Goal: Task Accomplishment & Management: Complete application form

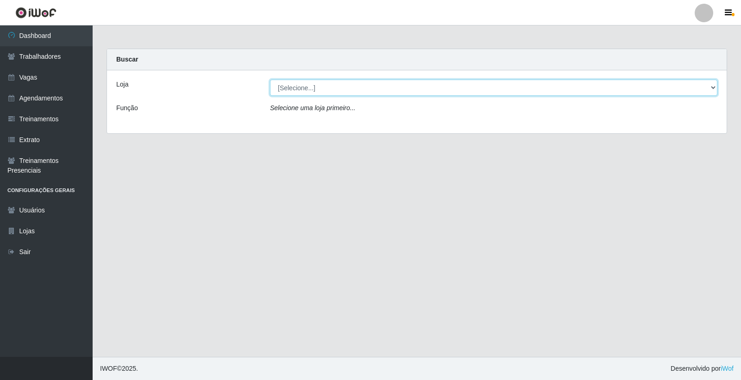
click at [362, 87] on select "[Selecione...] Leite Clan - Bayeux" at bounding box center [493, 88] width 447 height 16
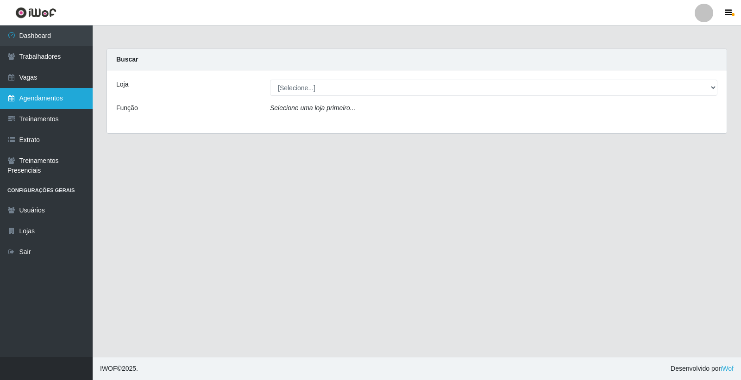
click at [5, 93] on link "Agendamentos" at bounding box center [46, 98] width 93 height 21
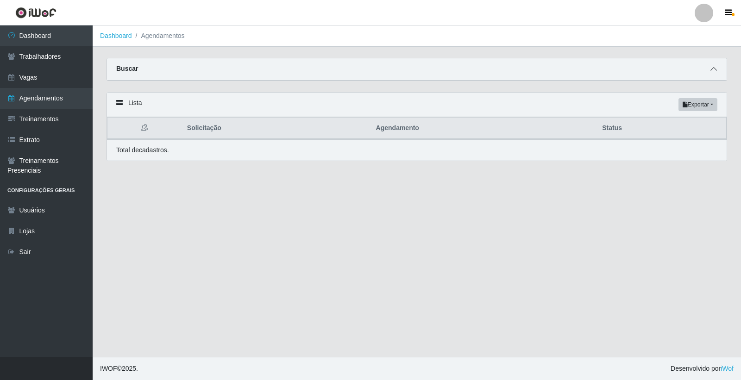
click at [712, 71] on icon at bounding box center [714, 69] width 6 height 6
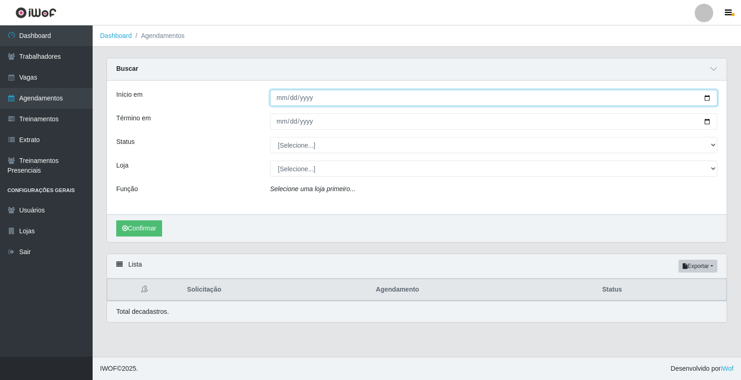
click at [281, 98] on input "Início em" at bounding box center [493, 98] width 447 height 16
type input "[DATE]"
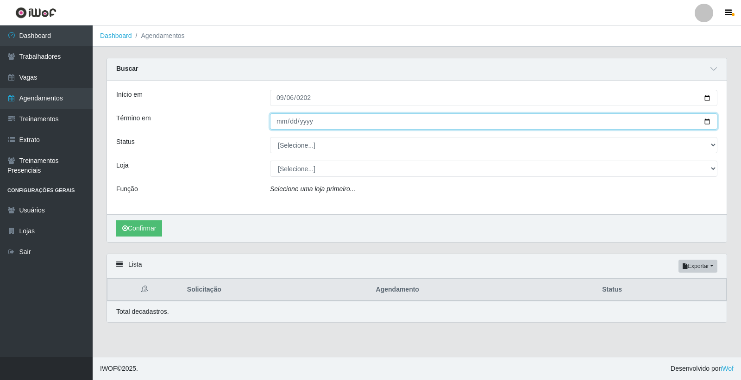
click at [279, 121] on input "Término em" at bounding box center [493, 121] width 447 height 16
type input "0005-02-06"
click at [290, 121] on input "0005-02-06" at bounding box center [493, 121] width 447 height 16
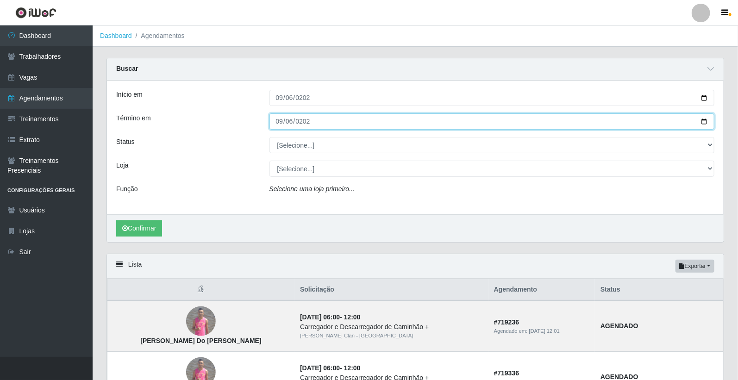
type input "[DATE]"
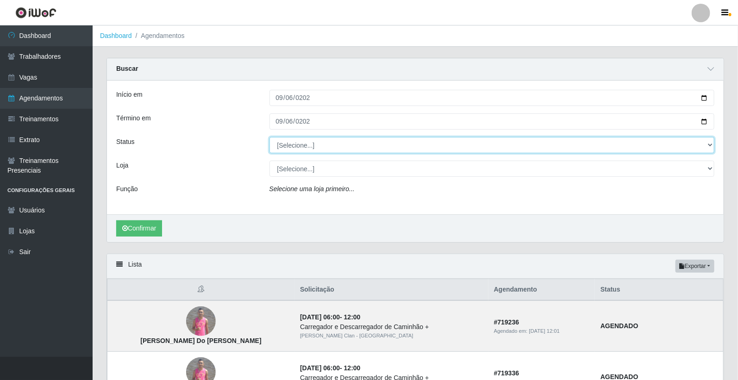
click at [303, 147] on select "[Selecione...] AGENDADO AGUARDANDO LIBERAR EM ANDAMENTO EM REVISÃO FINALIZADO C…" at bounding box center [493, 145] width 446 height 16
select select "AGENDADO"
click at [270, 137] on select "[Selecione...] AGENDADO AGUARDANDO LIBERAR EM ANDAMENTO EM REVISÃO FINALIZADO C…" at bounding box center [493, 145] width 446 height 16
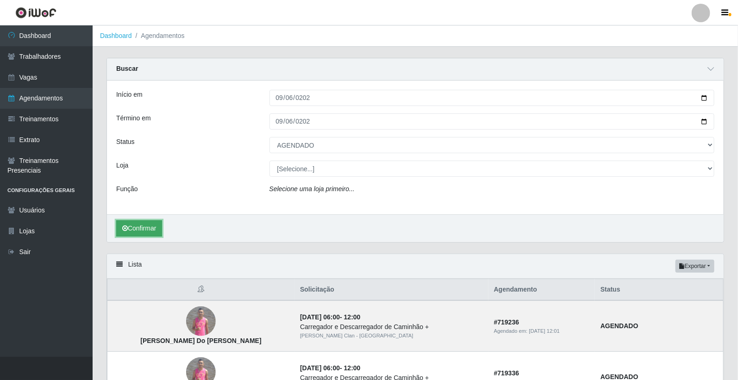
click at [122, 229] on icon "submit" at bounding box center [125, 228] width 6 height 6
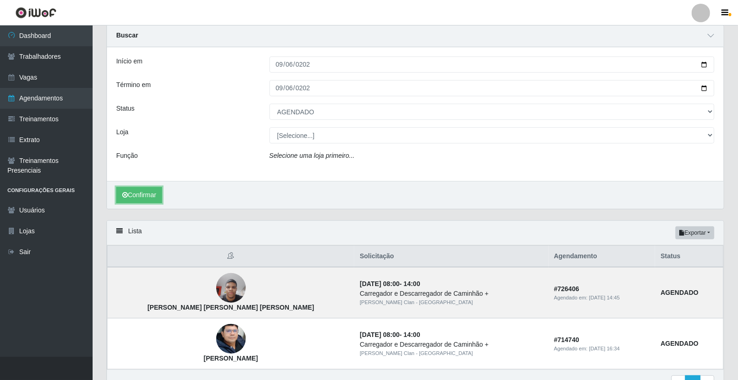
scroll to position [51, 0]
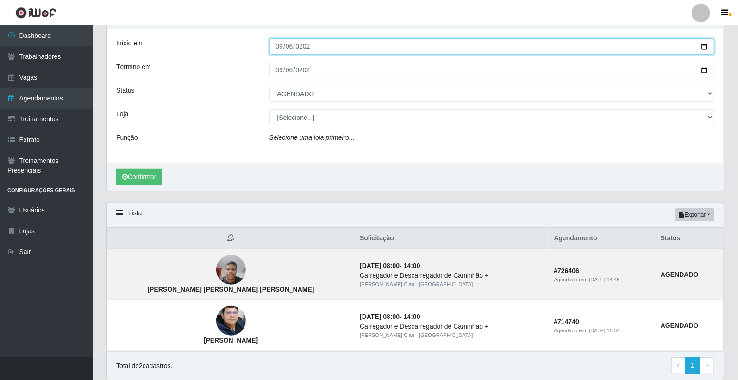
click at [280, 48] on input "[DATE]" at bounding box center [493, 46] width 446 height 16
type input "2025-09-05"
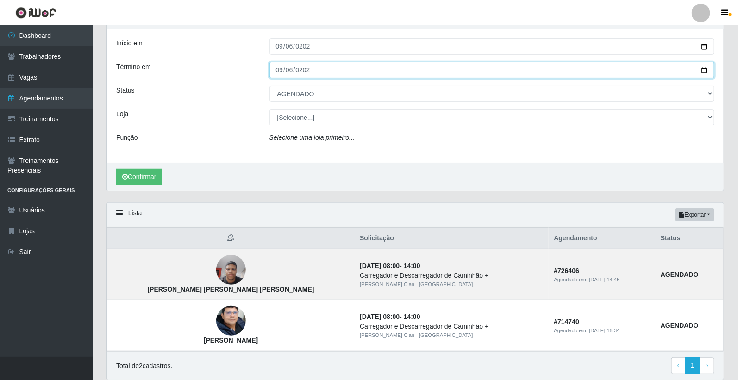
click at [276, 70] on input "[DATE]" at bounding box center [493, 70] width 446 height 16
type input "2025-09-05"
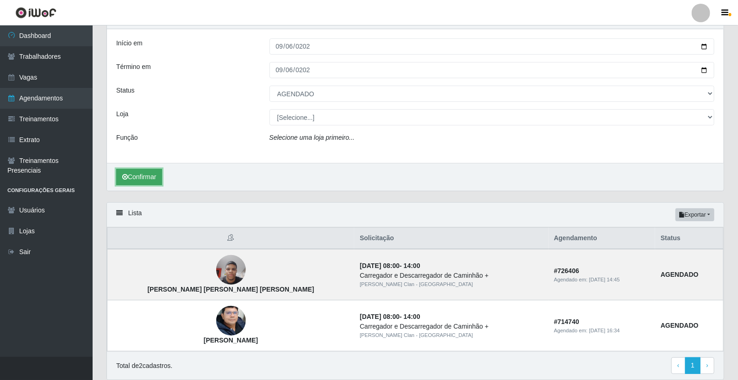
click at [133, 174] on button "Confirmar" at bounding box center [139, 177] width 46 height 16
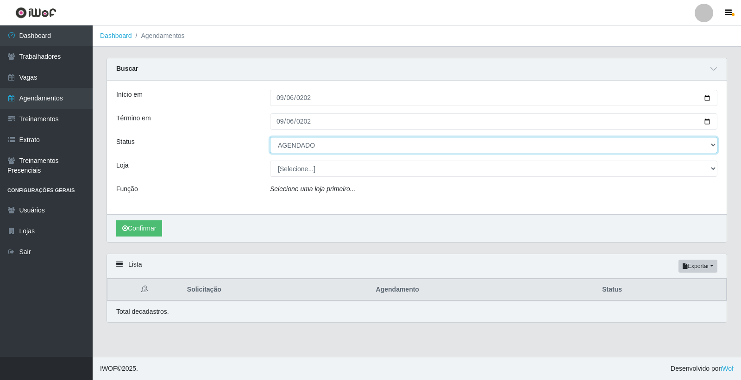
click at [321, 139] on select "[Selecione...] AGENDADO AGUARDANDO LIBERAR EM ANDAMENTO EM REVISÃO FINALIZADO C…" at bounding box center [493, 145] width 447 height 16
select select "FINALIZADO"
click at [270, 137] on select "[Selecione...] AGENDADO AGUARDANDO LIBERAR EM ANDAMENTO EM REVISÃO FINALIZADO C…" at bounding box center [493, 145] width 447 height 16
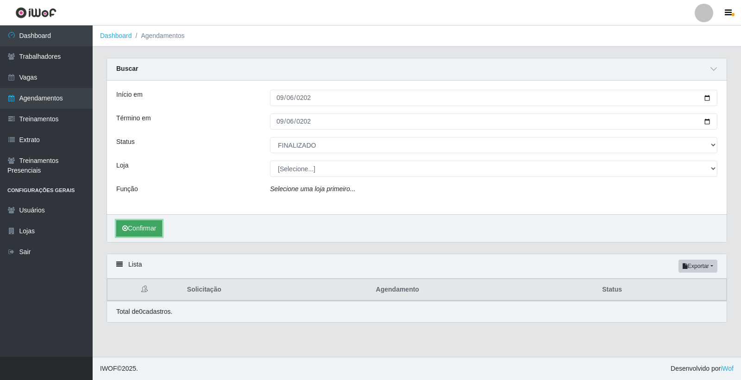
click at [160, 227] on button "Confirmar" at bounding box center [139, 229] width 46 height 16
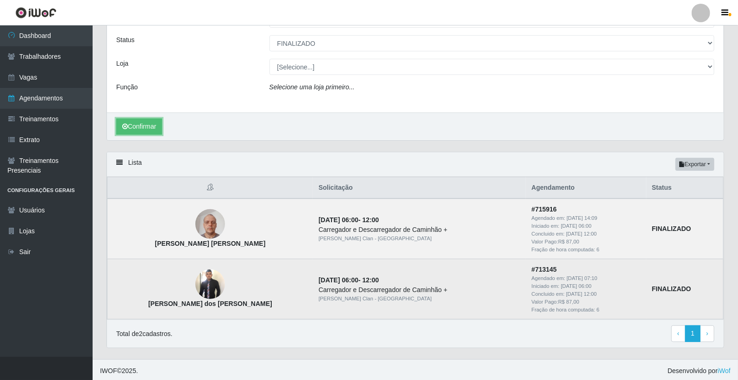
scroll to position [103, 0]
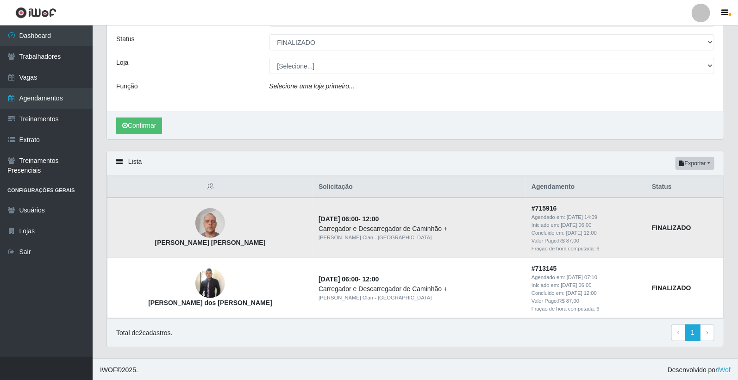
click at [164, 244] on strong "[PERSON_NAME] [PERSON_NAME]" at bounding box center [210, 242] width 111 height 7
click at [163, 244] on strong "[PERSON_NAME] [PERSON_NAME]" at bounding box center [210, 242] width 111 height 7
click at [163, 245] on strong "[PERSON_NAME] [PERSON_NAME]" at bounding box center [210, 242] width 111 height 7
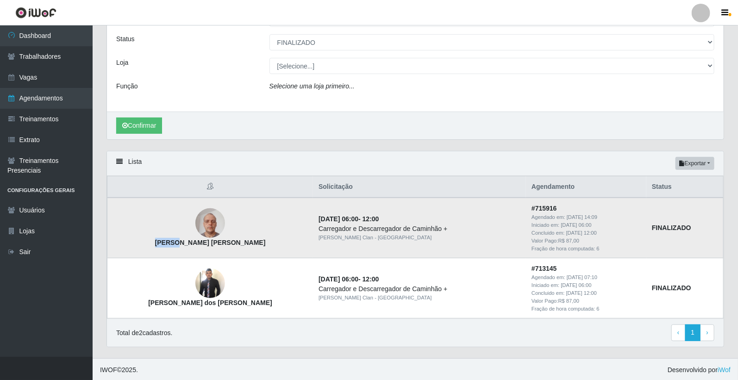
click at [163, 245] on strong "[PERSON_NAME] [PERSON_NAME]" at bounding box center [210, 242] width 111 height 7
copy strong "[PERSON_NAME] [PERSON_NAME]"
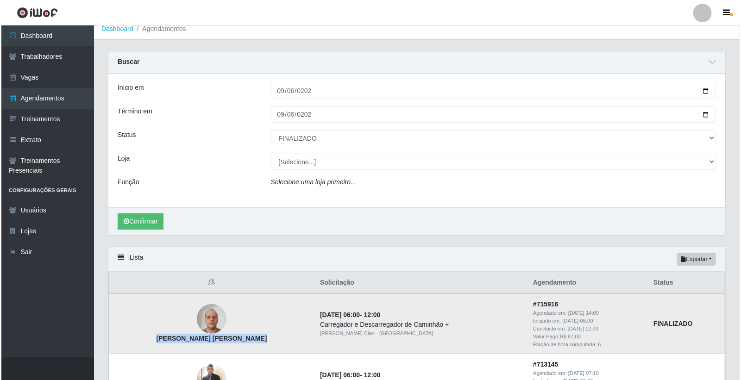
scroll to position [0, 0]
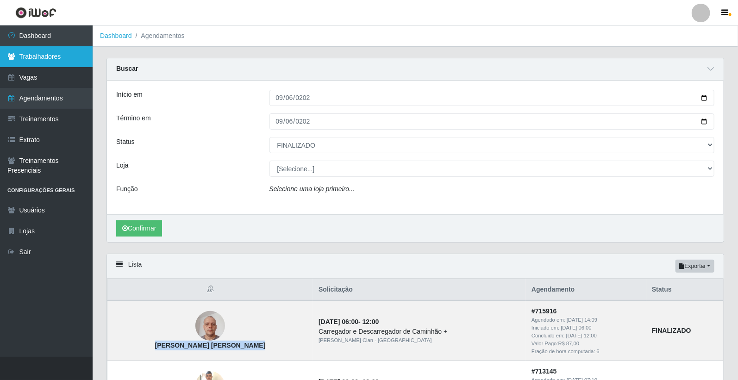
click at [52, 50] on link "Trabalhadores" at bounding box center [46, 56] width 93 height 21
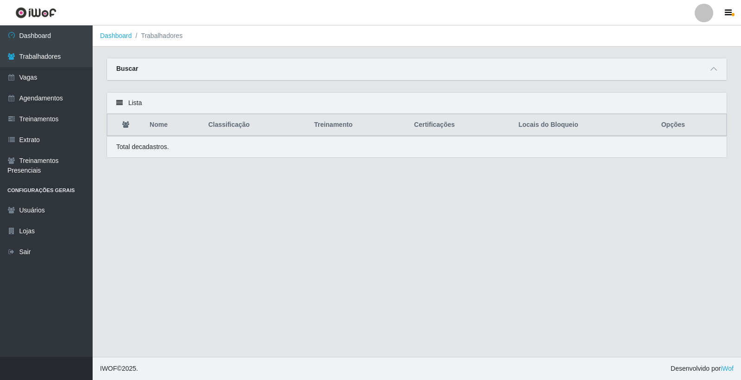
click at [696, 64] on div "Buscar" at bounding box center [417, 69] width 620 height 22
click at [707, 68] on div "Buscar" at bounding box center [417, 69] width 620 height 22
click at [716, 69] on icon at bounding box center [714, 69] width 6 height 6
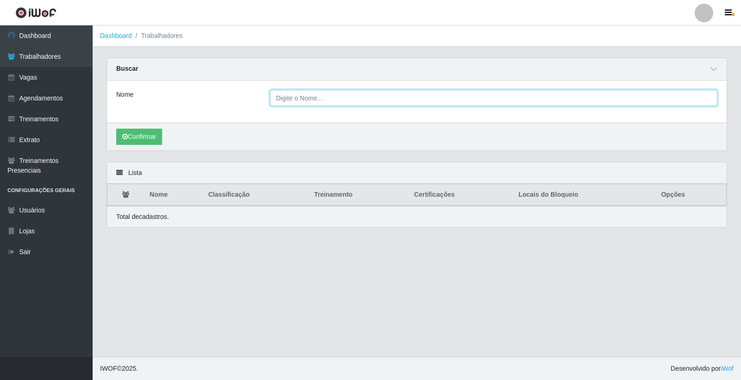
click at [303, 100] on input "Nome" at bounding box center [493, 98] width 447 height 16
paste input "[PERSON_NAME] [PERSON_NAME]"
type input "[PERSON_NAME] [PERSON_NAME]"
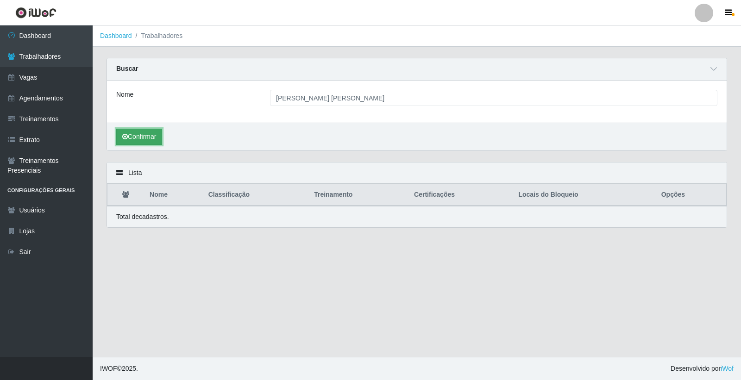
click at [153, 138] on button "Confirmar" at bounding box center [139, 137] width 46 height 16
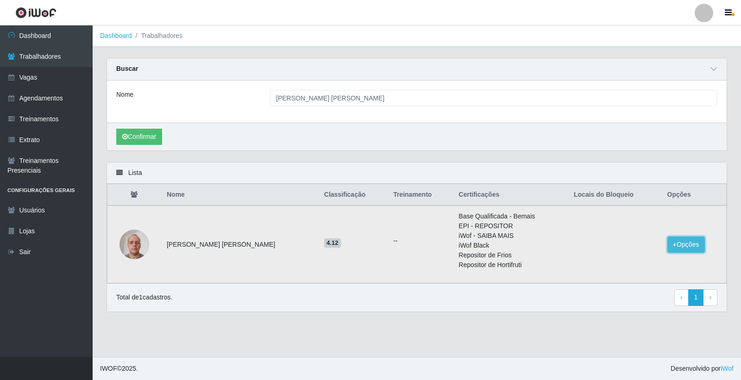
click at [679, 247] on button "Opções" at bounding box center [687, 245] width 38 height 16
click at [631, 249] on button "Bloquear - Empresa" at bounding box center [629, 246] width 75 height 19
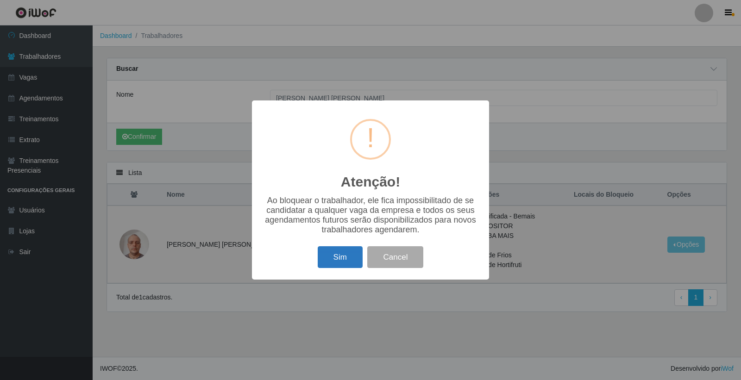
click at [334, 256] on button "Sim" at bounding box center [340, 257] width 45 height 22
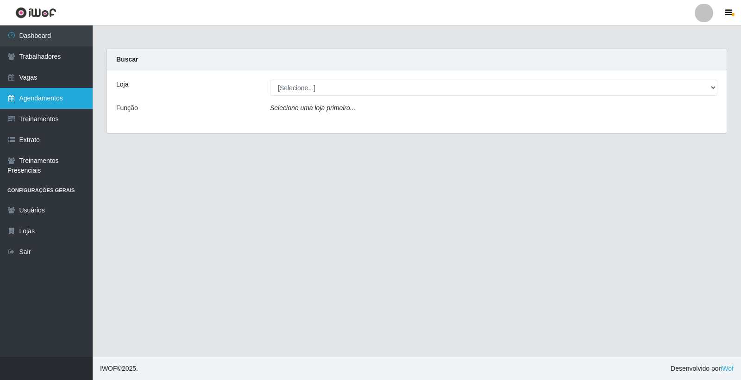
click at [29, 95] on link "Agendamentos" at bounding box center [46, 98] width 93 height 21
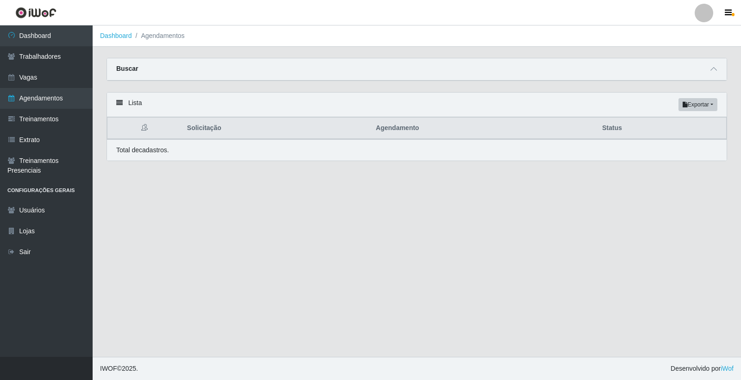
click at [691, 68] on div "Buscar" at bounding box center [417, 69] width 620 height 22
click at [706, 68] on div "Buscar" at bounding box center [417, 69] width 620 height 22
click at [716, 68] on icon at bounding box center [714, 69] width 6 height 6
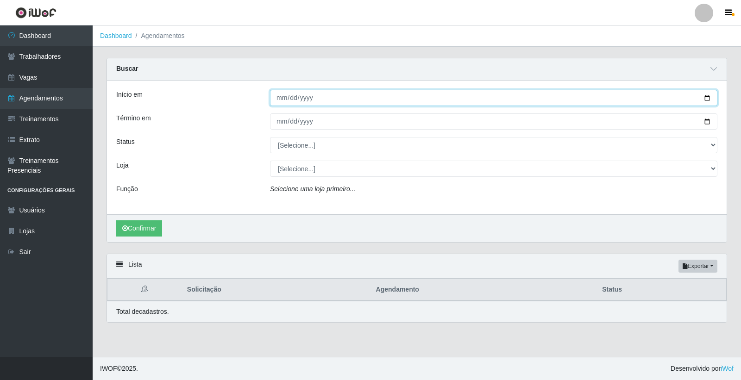
click at [282, 103] on input "Início em" at bounding box center [493, 98] width 447 height 16
type input "[DATE]"
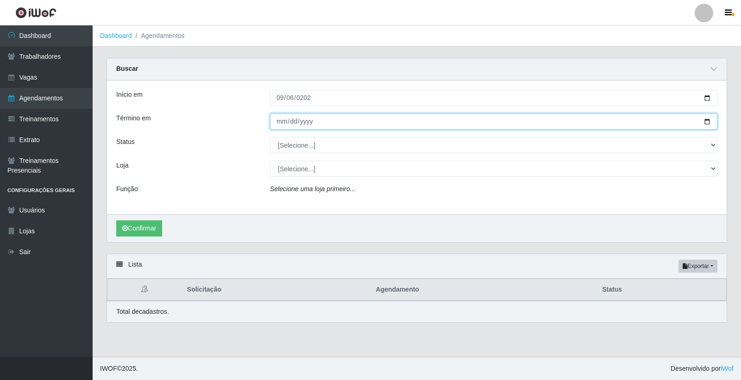
click at [279, 120] on input "Término em" at bounding box center [493, 121] width 447 height 16
type input "[DATE]"
click at [116, 221] on button "Confirmar" at bounding box center [139, 229] width 46 height 16
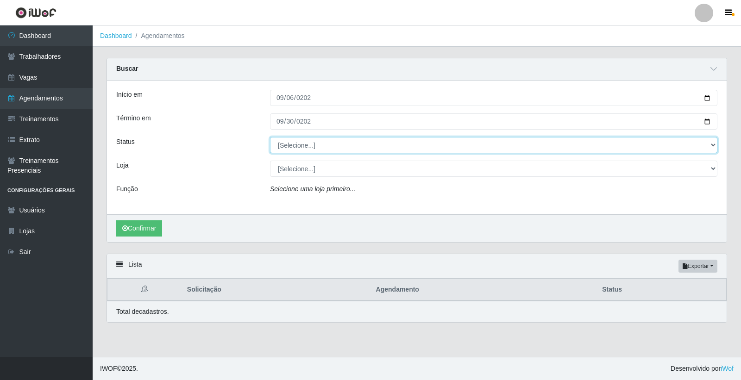
click at [293, 147] on select "[Selecione...] AGENDADO AGUARDANDO LIBERAR EM ANDAMENTO EM REVISÃO FINALIZADO C…" at bounding box center [493, 145] width 447 height 16
select select "AGENDADO"
click at [270, 137] on select "[Selecione...] AGENDADO AGUARDANDO LIBERAR EM ANDAMENTO EM REVISÃO FINALIZADO C…" at bounding box center [493, 145] width 447 height 16
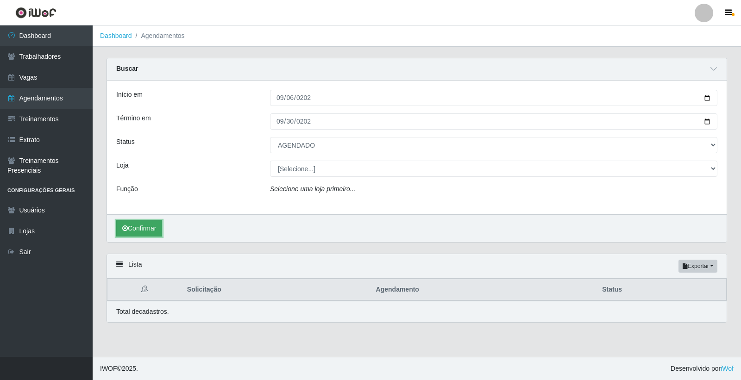
click at [135, 226] on button "Confirmar" at bounding box center [139, 229] width 46 height 16
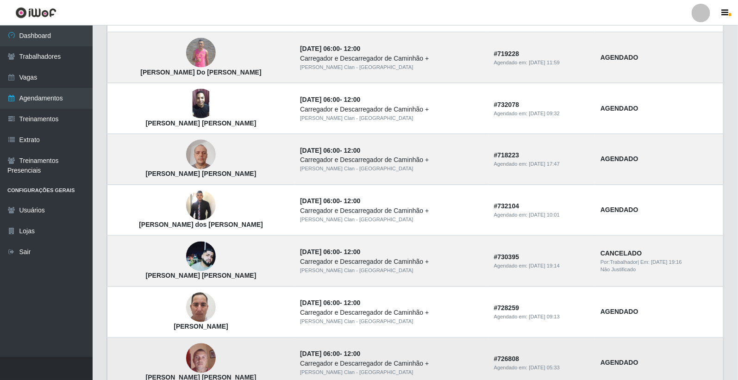
scroll to position [749, 0]
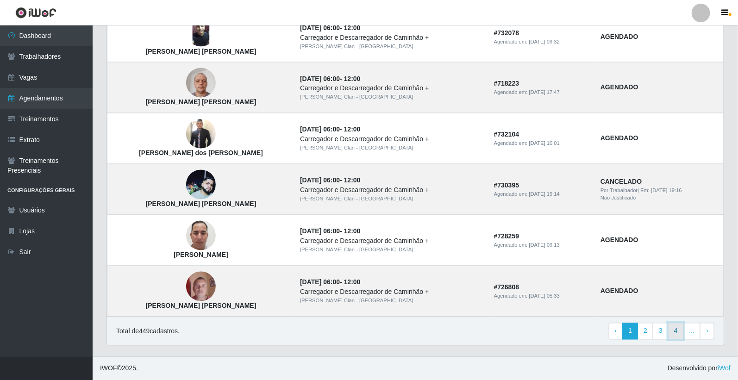
click at [673, 331] on link "4" at bounding box center [676, 331] width 16 height 17
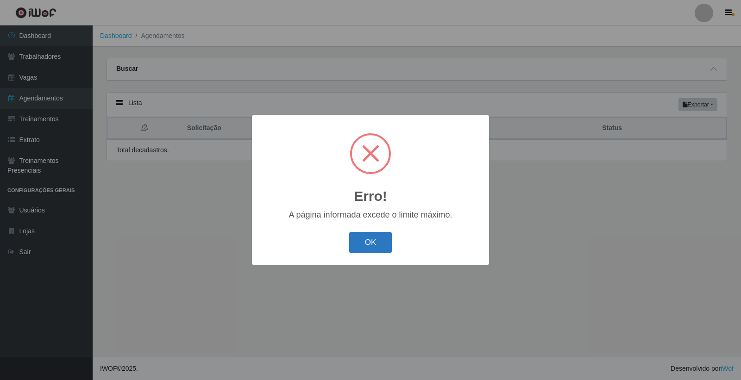
click at [362, 235] on button "OK" at bounding box center [370, 243] width 43 height 22
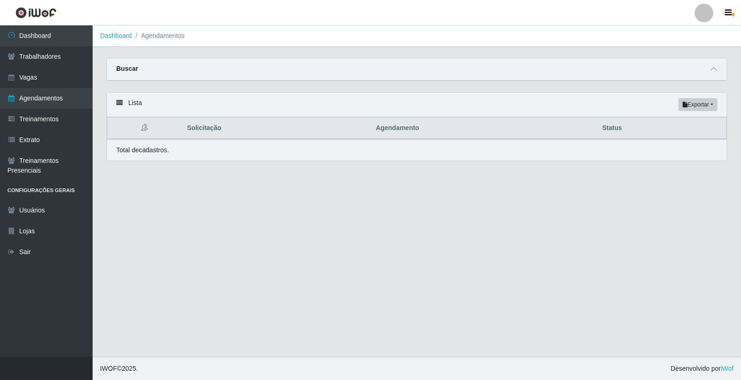
click at [722, 74] on div "Buscar" at bounding box center [417, 69] width 620 height 22
click at [711, 70] on span at bounding box center [713, 69] width 11 height 11
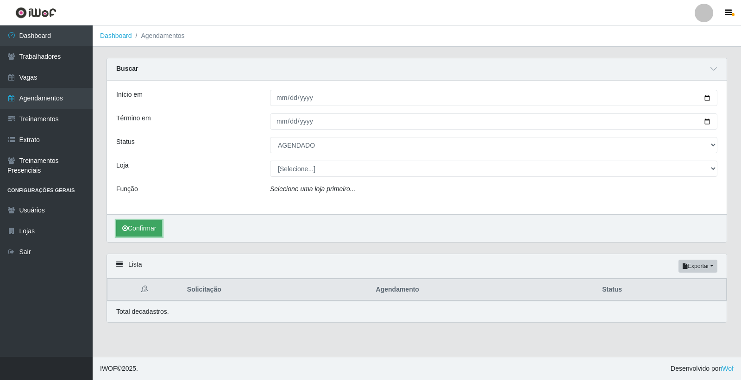
click at [152, 221] on button "Confirmar" at bounding box center [139, 229] width 46 height 16
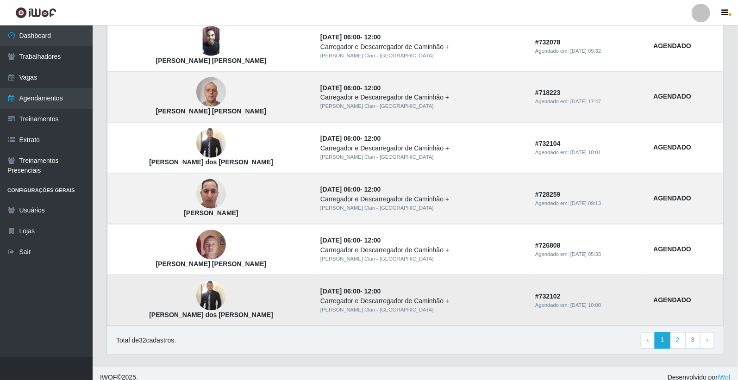
scroll to position [749, 0]
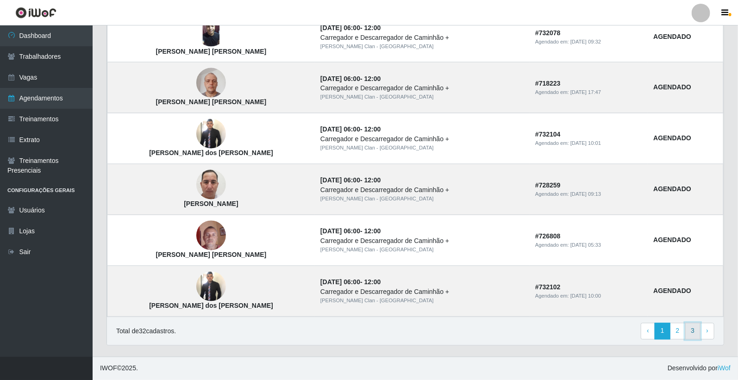
click at [690, 330] on link "3" at bounding box center [694, 331] width 16 height 17
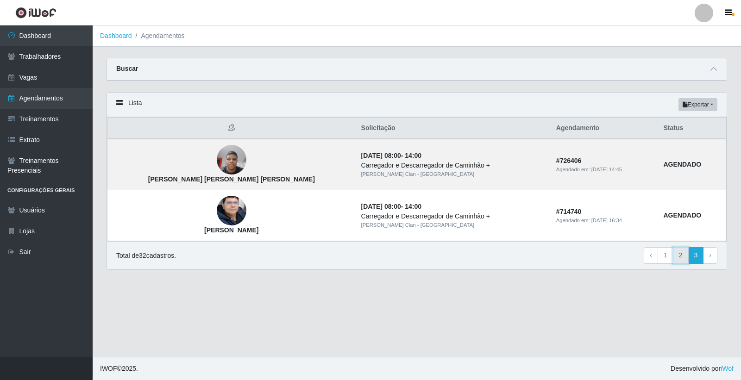
click at [680, 260] on link "2" at bounding box center [681, 255] width 16 height 17
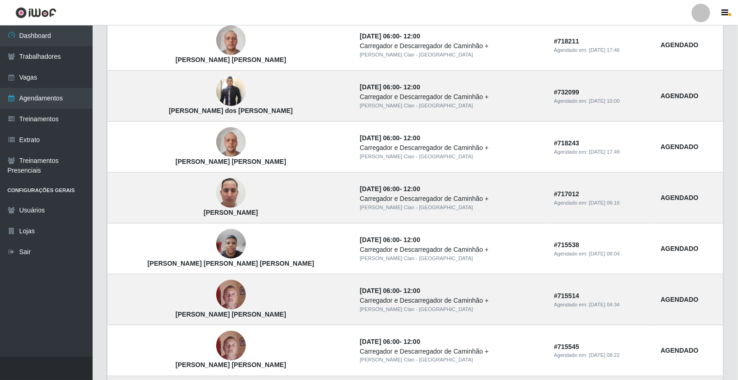
scroll to position [587, 0]
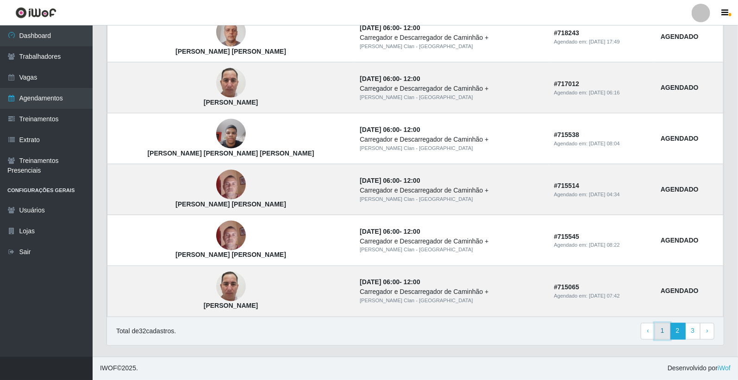
click at [666, 330] on link "1" at bounding box center [663, 331] width 16 height 17
